Goal: Check status: Check status

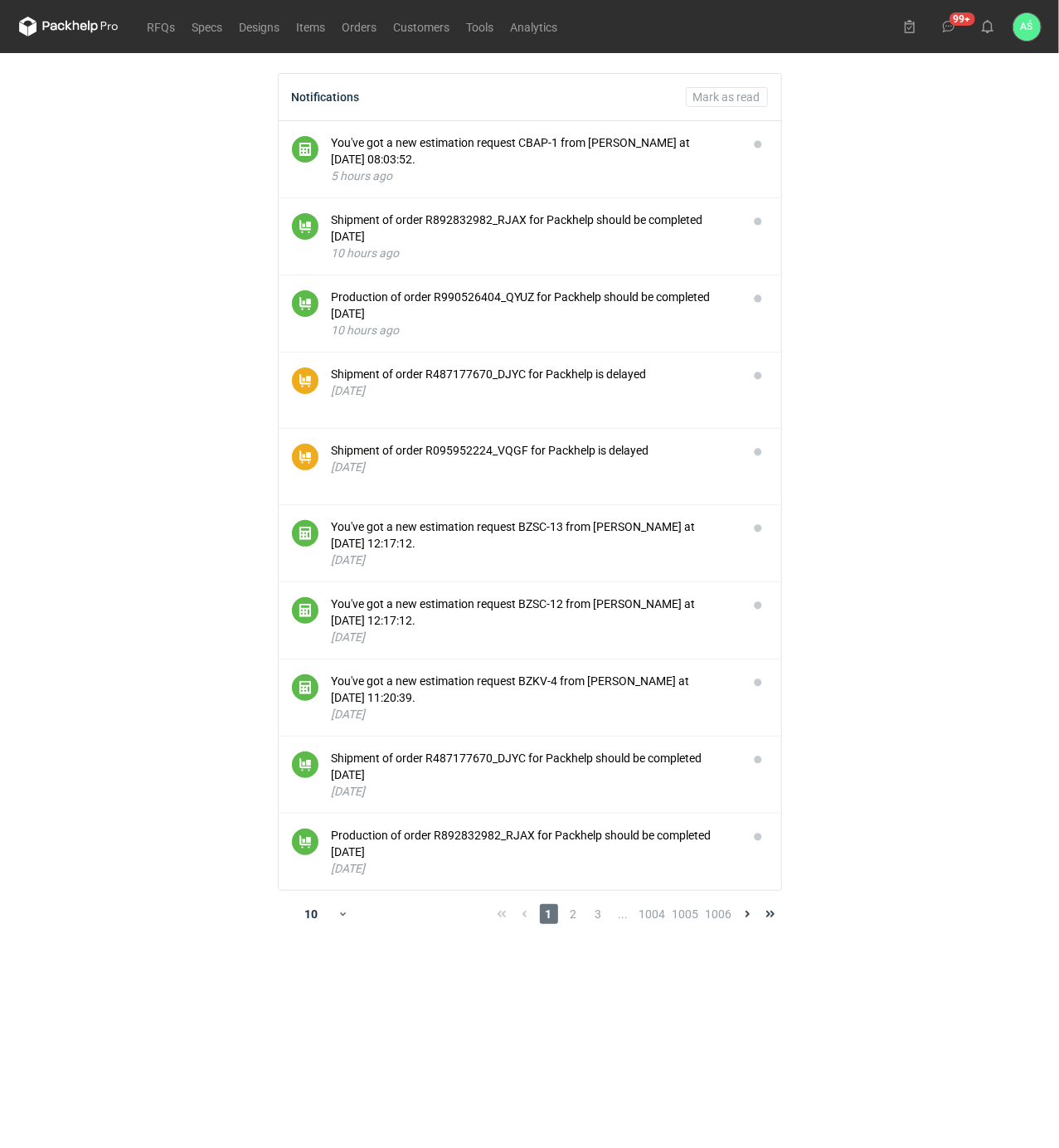
click at [1009, 289] on main "Notifications Mark as read You've got a new estimation request CBAP-1 from Maci…" at bounding box center [530, 600] width 1035 height 1095
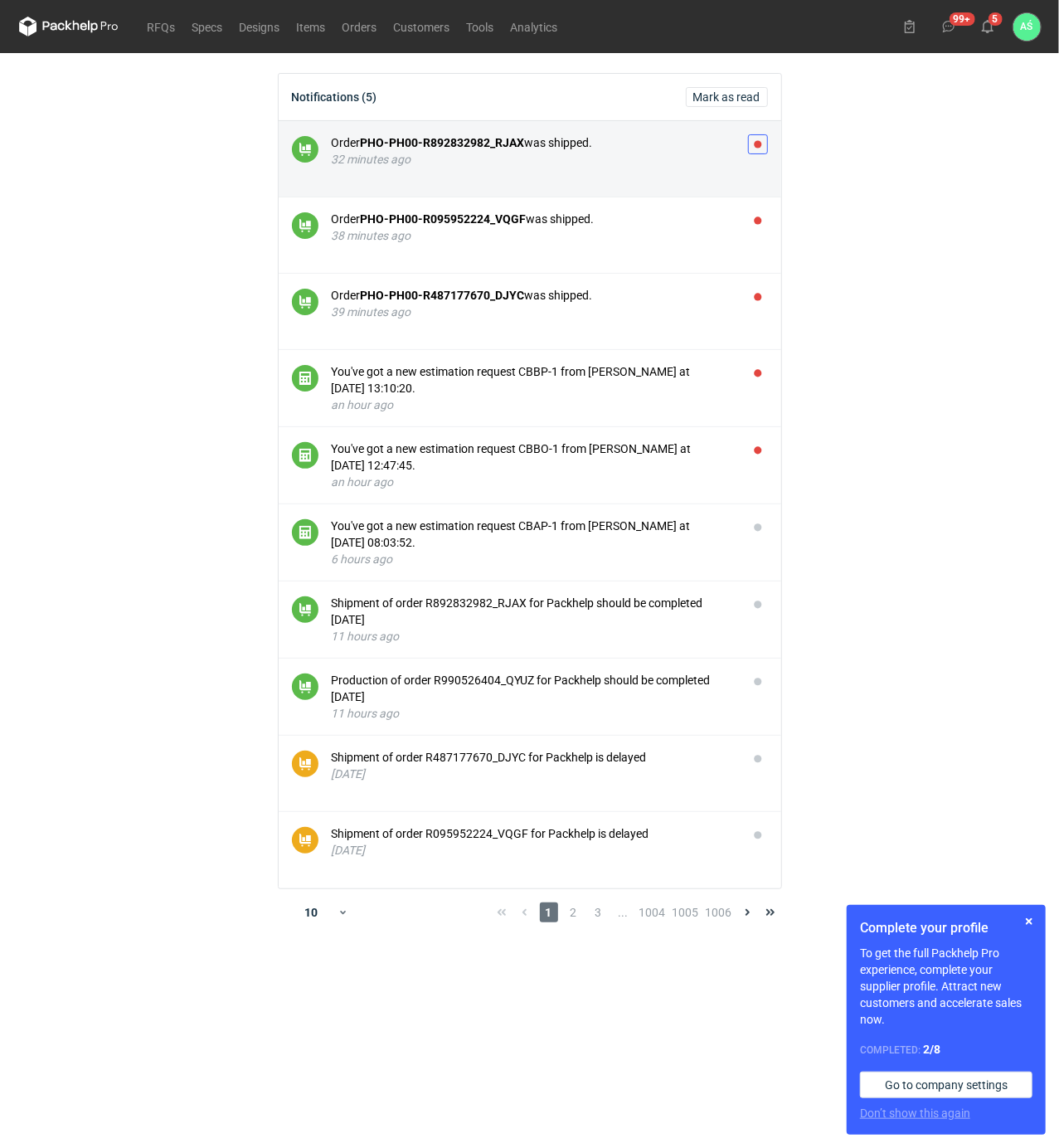
click at [758, 146] on button "button" at bounding box center [758, 144] width 20 height 20
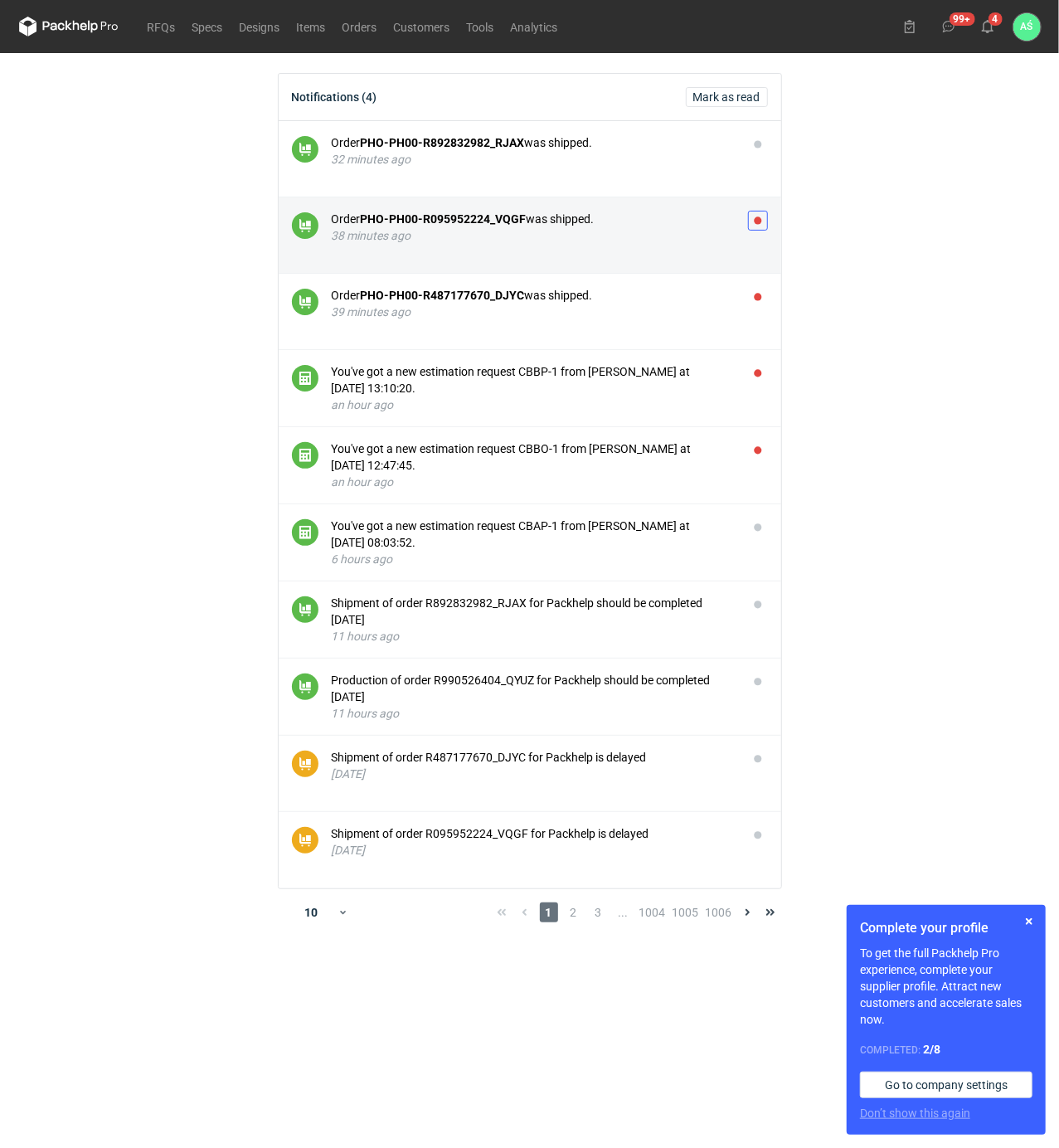
click at [758, 216] on button "button" at bounding box center [758, 221] width 20 height 20
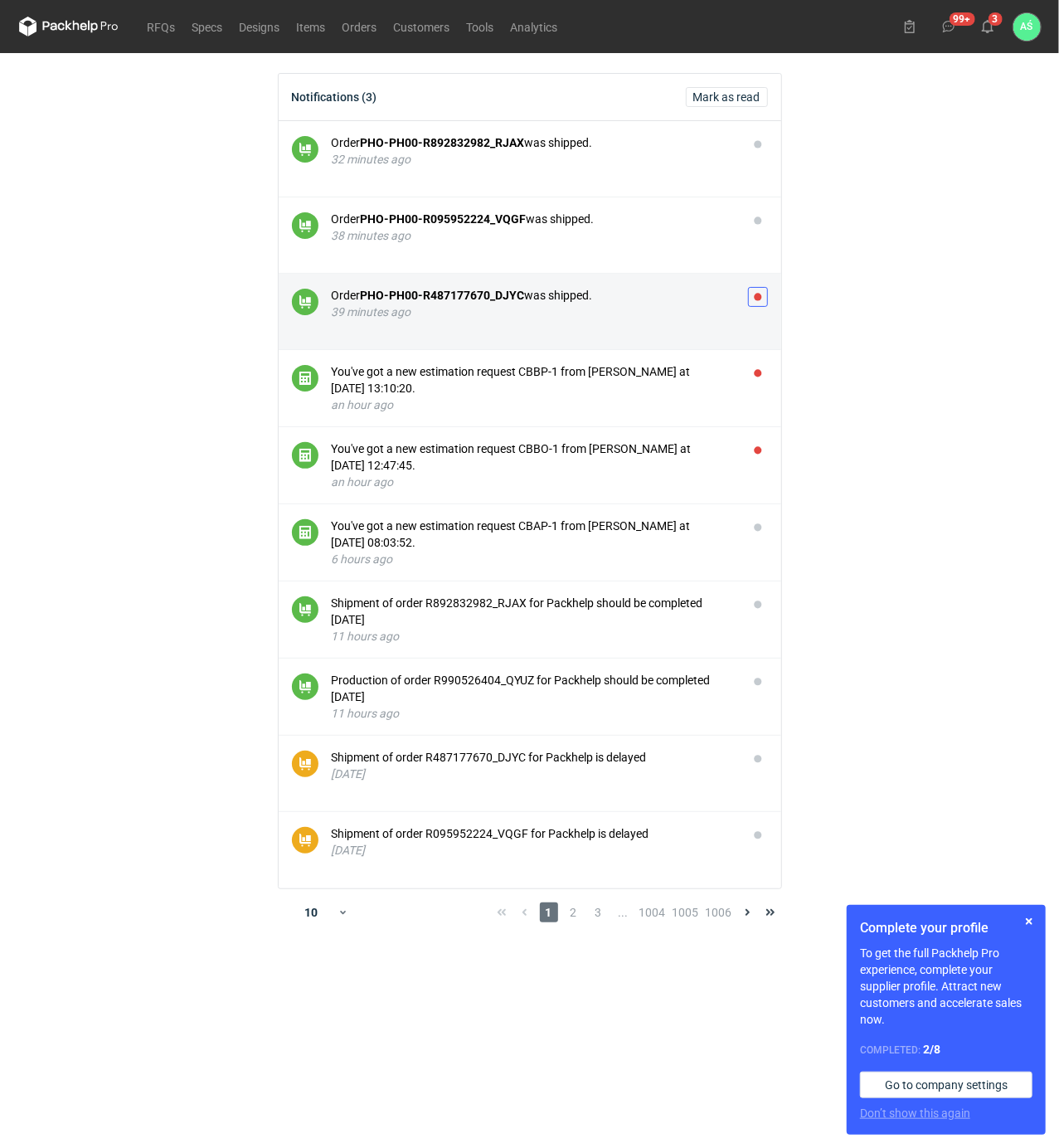
click at [759, 293] on button "button" at bounding box center [758, 297] width 20 height 20
click at [606, 315] on div "39 minutes ago" at bounding box center [533, 311] width 403 height 17
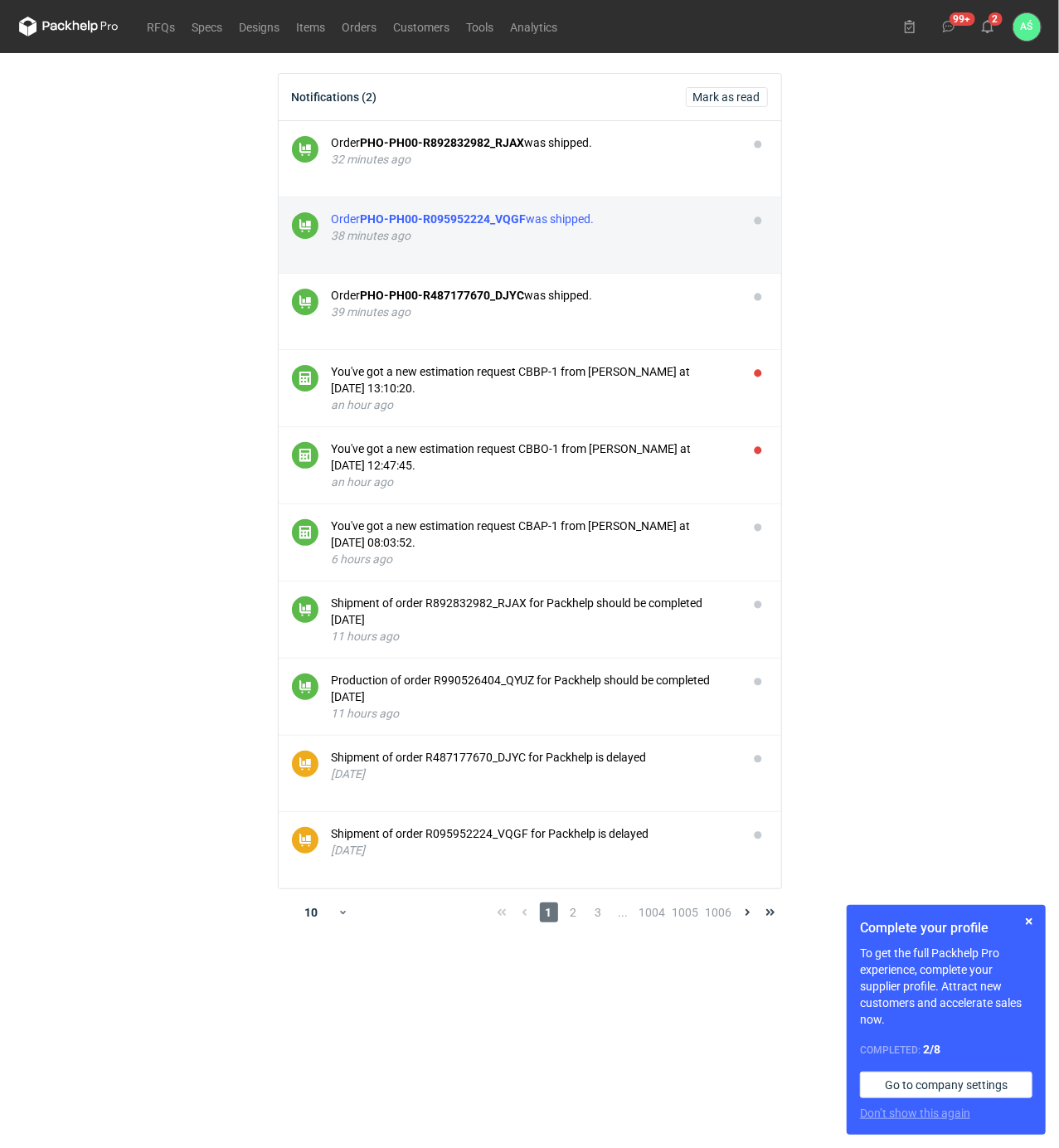
click at [659, 232] on div "38 minutes ago" at bounding box center [533, 236] width 403 height 17
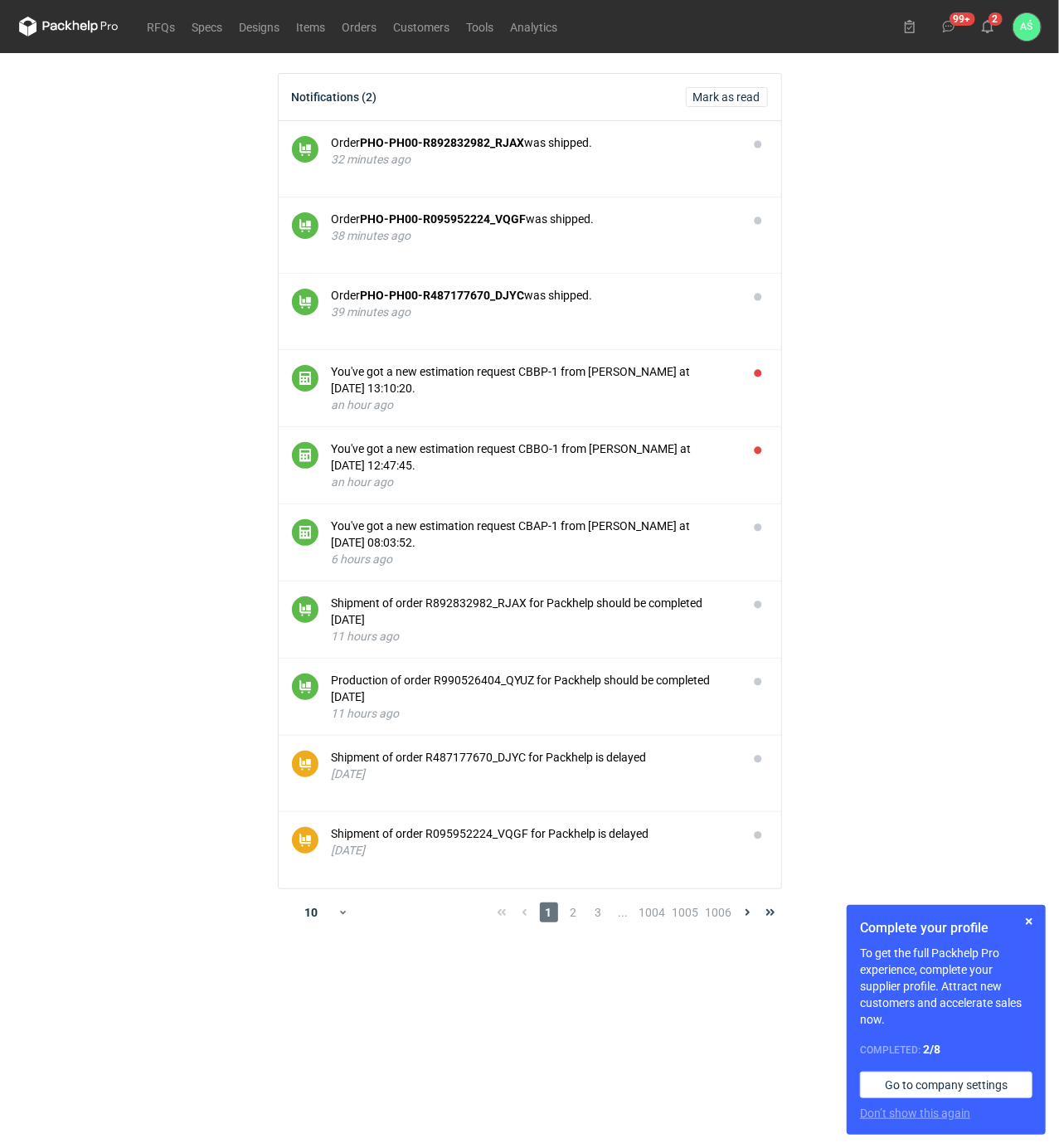
click at [959, 392] on main "Notifications (2) Mark as read Order PHO-PH00-R892832982_RJAX was shipped. 32 m…" at bounding box center [530, 600] width 1035 height 1095
